Goal: Task Accomplishment & Management: Use online tool/utility

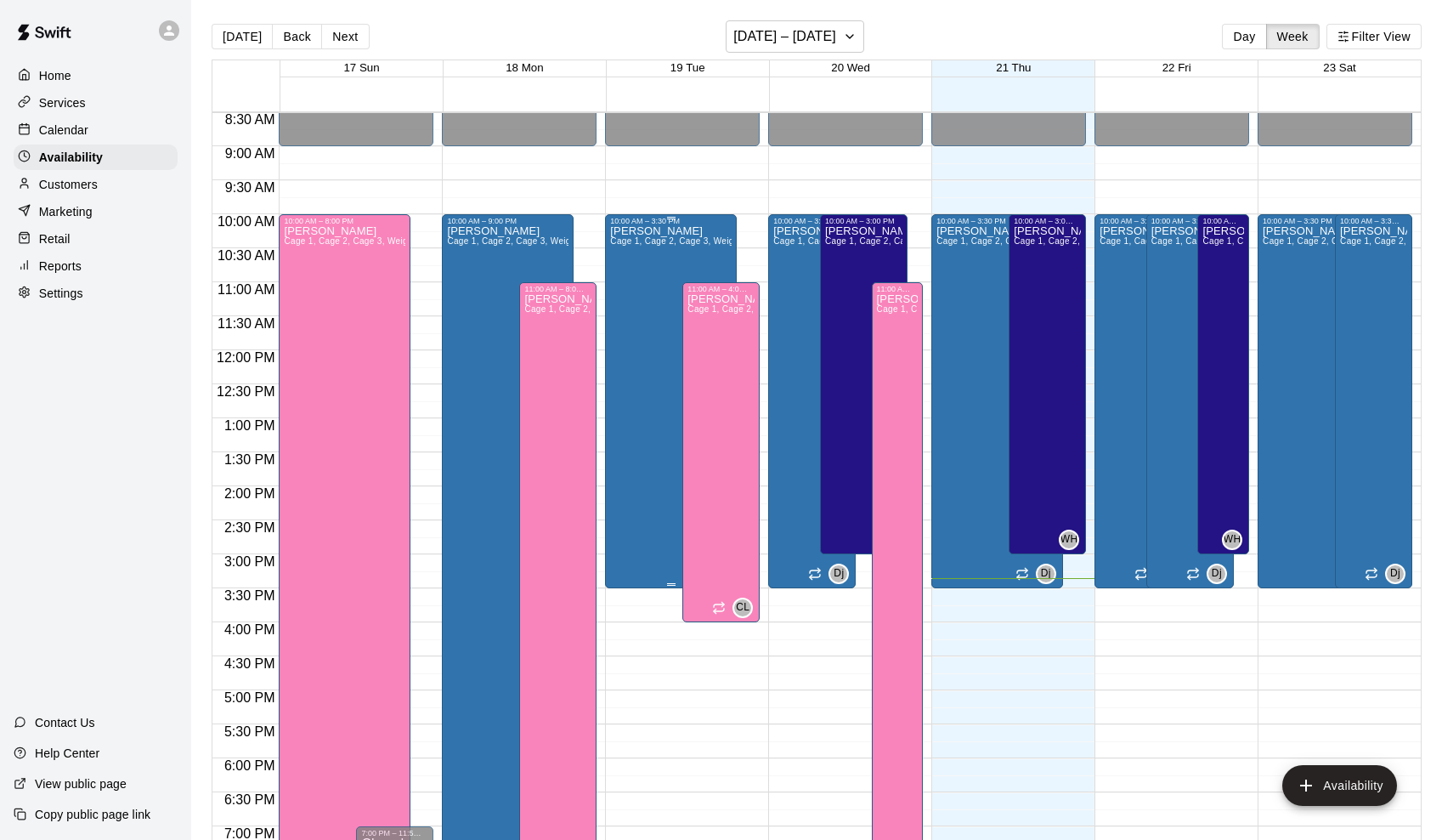
scroll to position [580, 0]
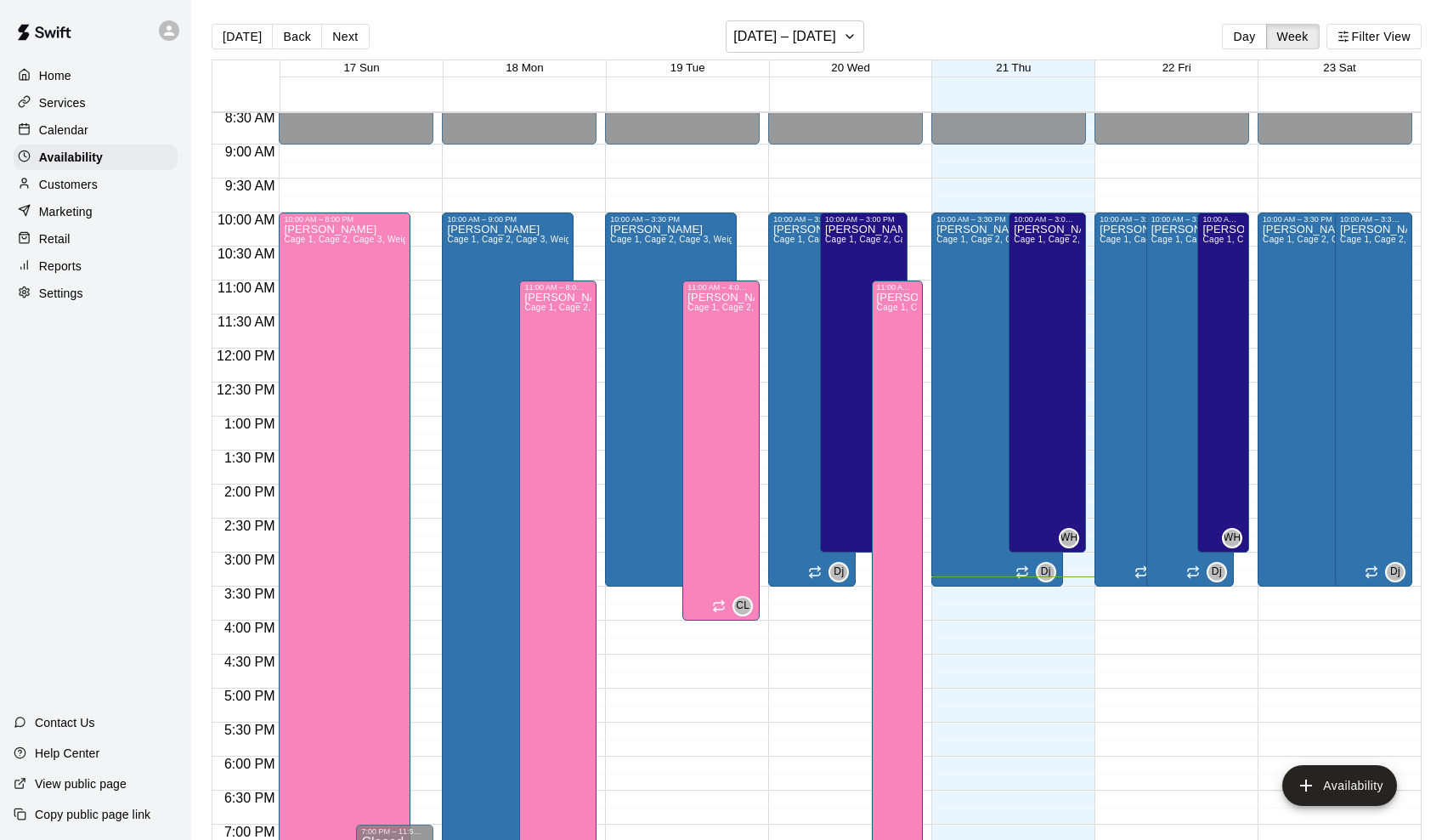
click at [72, 113] on div "Services" at bounding box center [95, 103] width 164 height 25
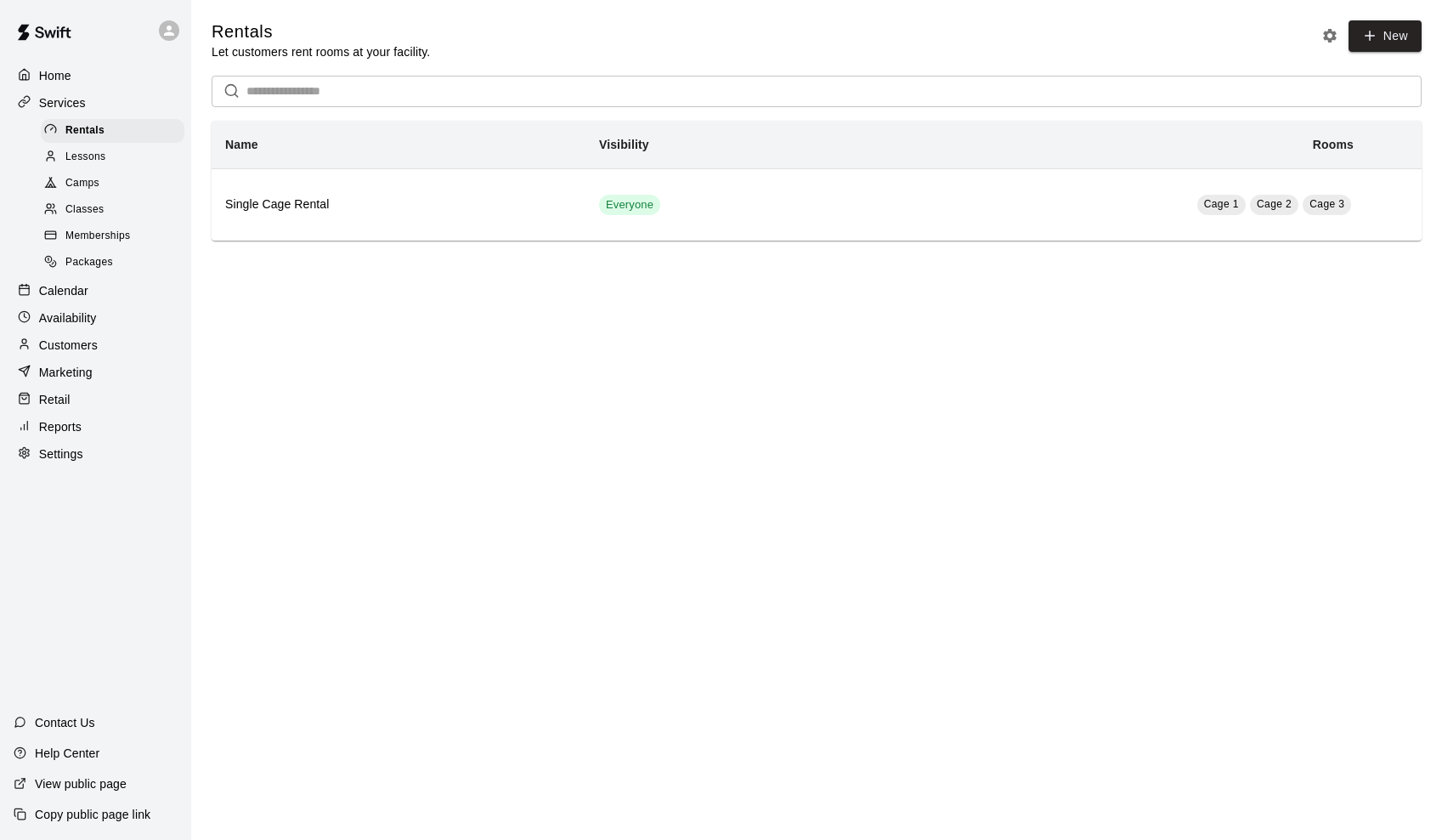
click at [100, 162] on span "Lessons" at bounding box center [86, 157] width 41 height 17
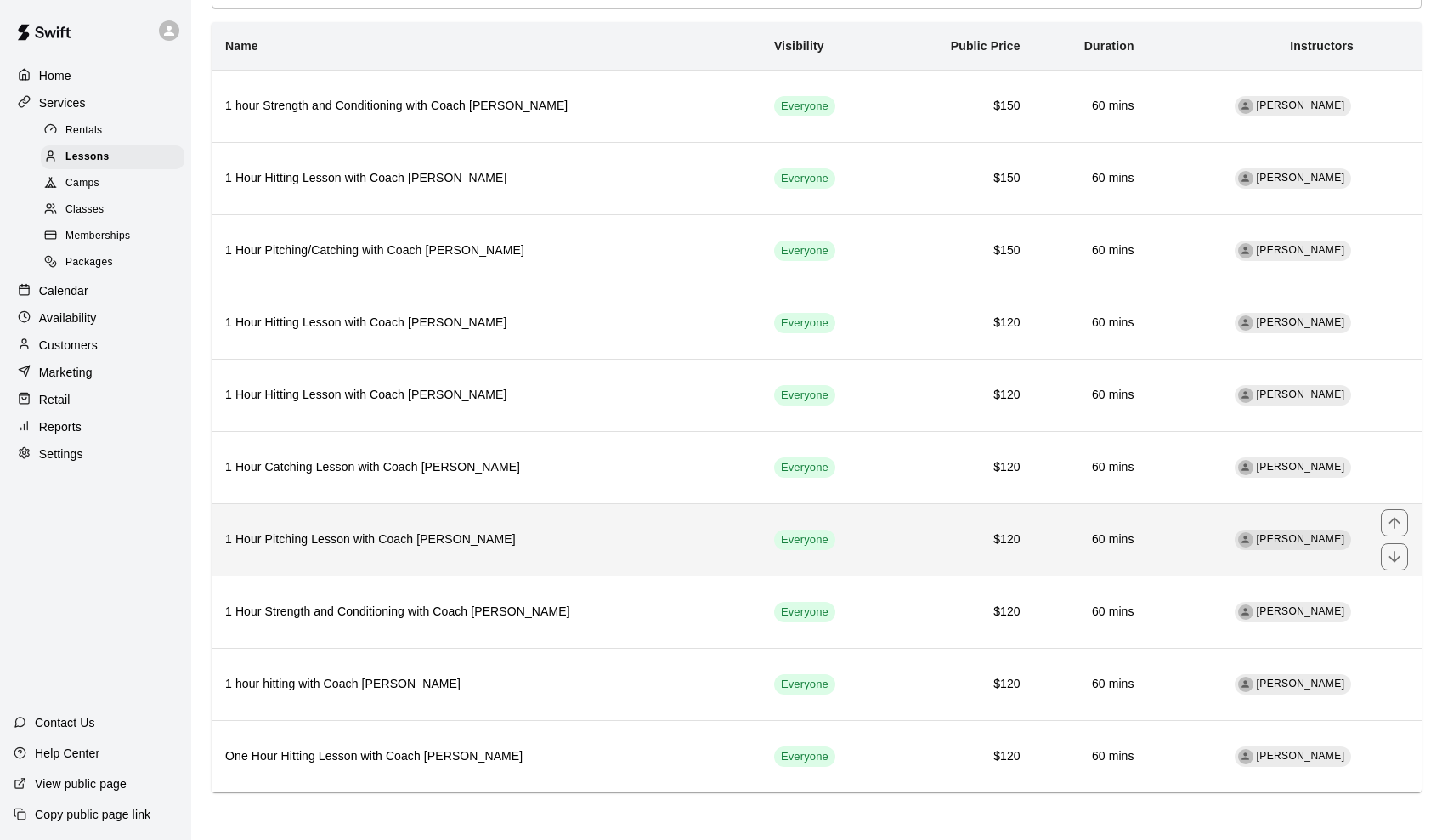
scroll to position [98, 0]
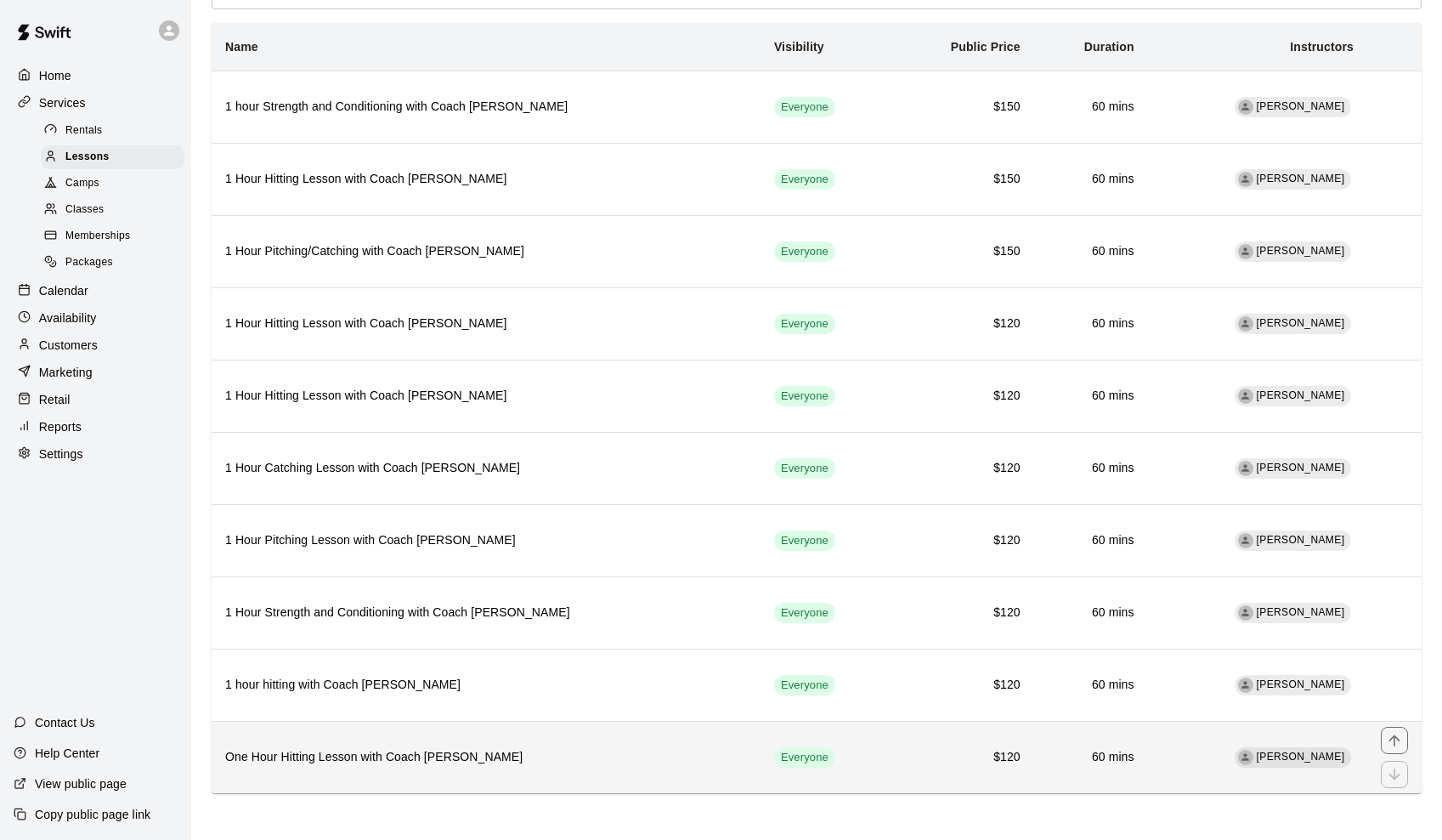
click at [426, 759] on h6 "One Hour Hitting Lesson with Coach [PERSON_NAME]" at bounding box center [486, 757] width 522 height 19
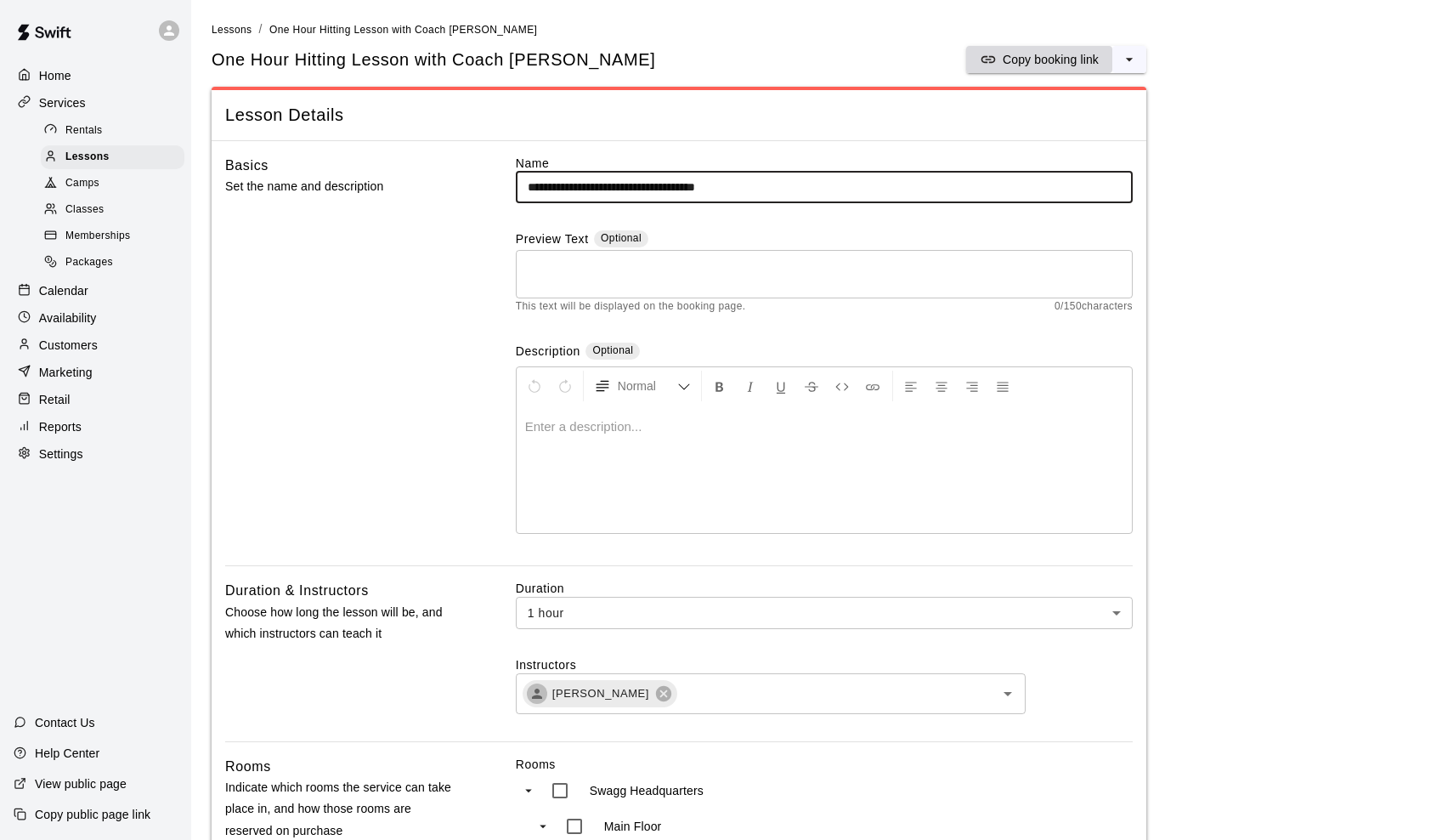
click at [1064, 61] on p "Copy booking link" at bounding box center [1051, 59] width 96 height 17
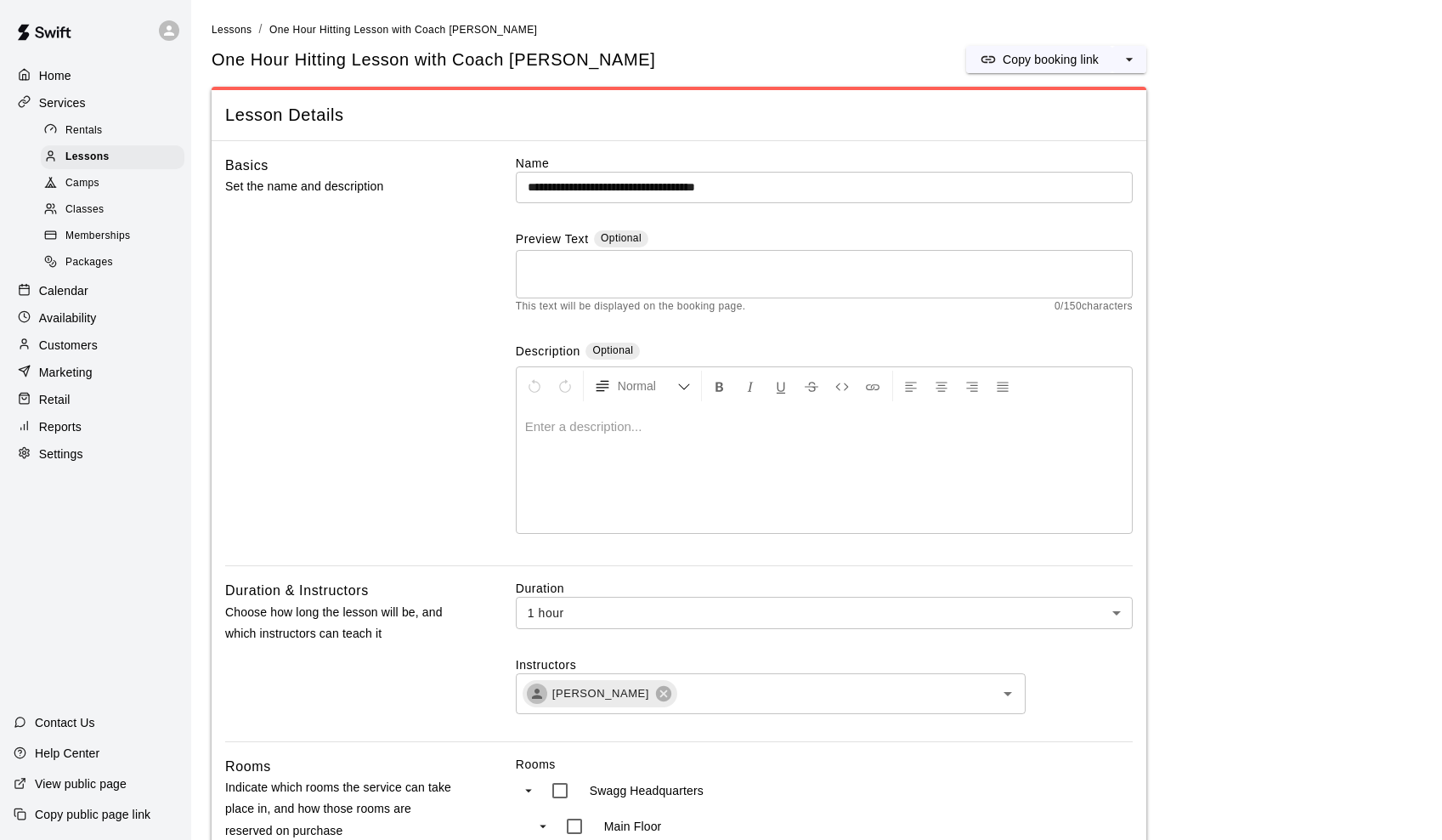
click at [59, 81] on p "Home" at bounding box center [55, 74] width 32 height 17
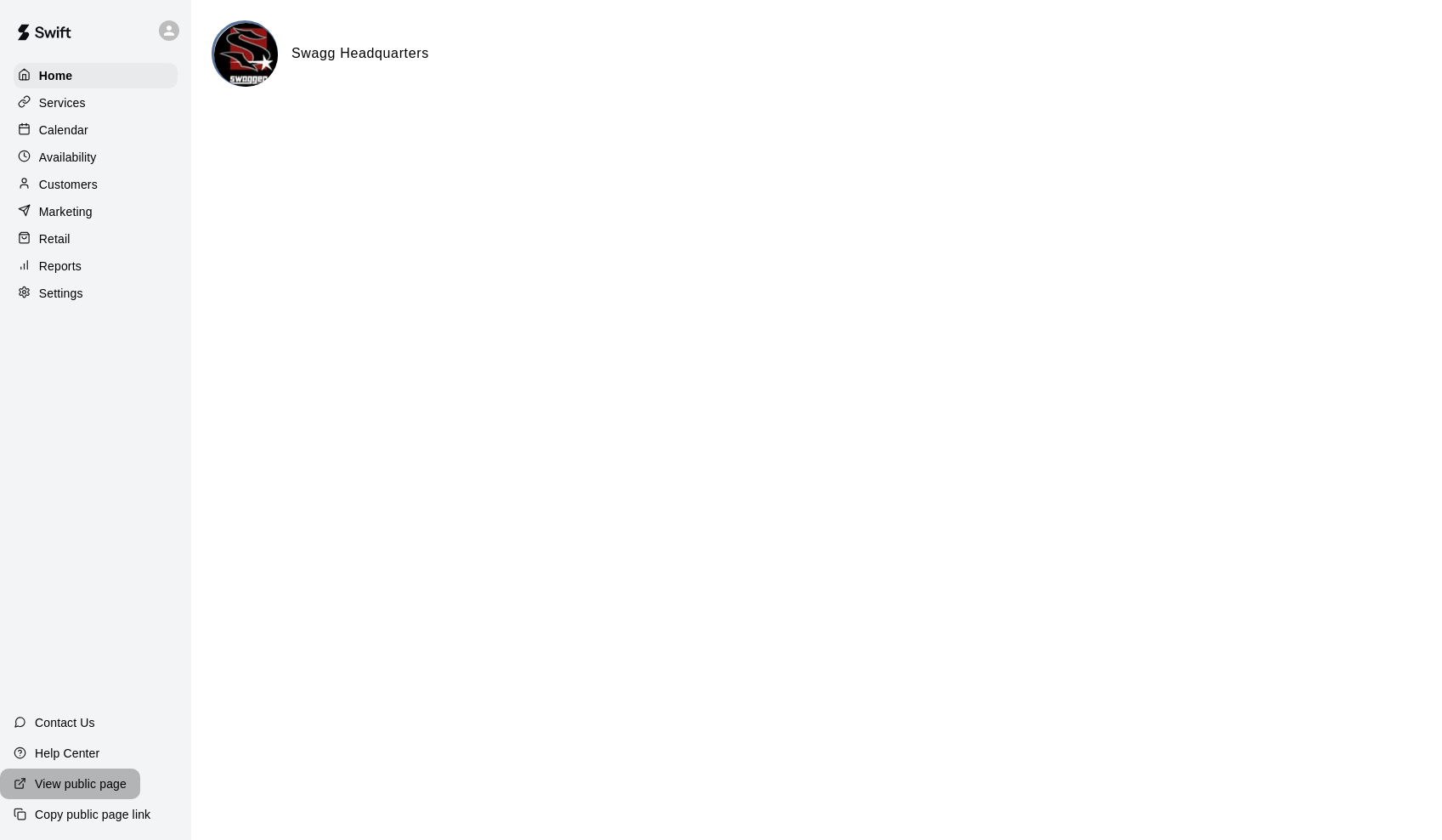
click at [99, 795] on div "View public page" at bounding box center [70, 783] width 140 height 30
